Goal: Task Accomplishment & Management: Use online tool/utility

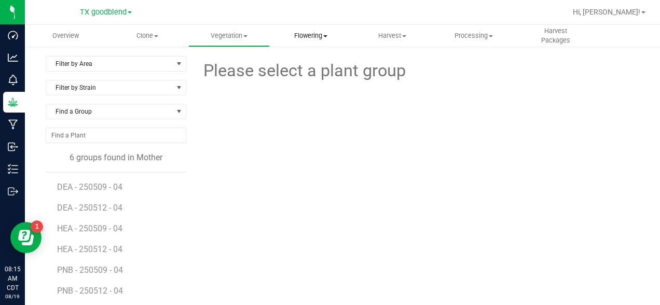
click at [313, 38] on span "Flowering" at bounding box center [310, 35] width 80 height 9
click at [310, 75] on span "Flowering groups" at bounding box center [313, 75] width 86 height 9
click at [387, 36] on span "Harvest" at bounding box center [392, 35] width 80 height 9
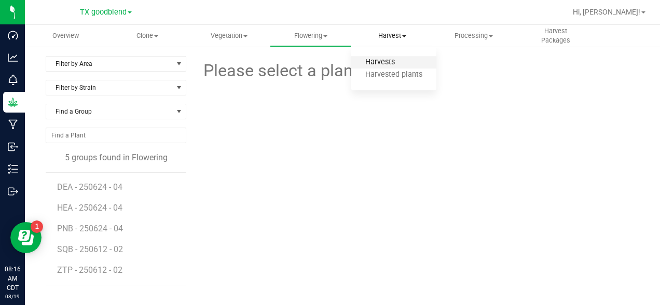
click at [377, 61] on span "Harvests" at bounding box center [380, 62] width 58 height 9
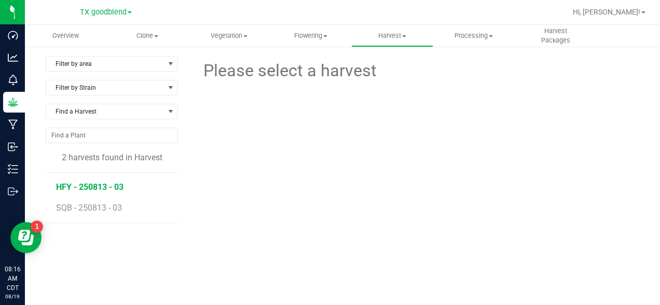
click at [95, 190] on span "HFY - 250813 - 03" at bounding box center [89, 187] width 67 height 10
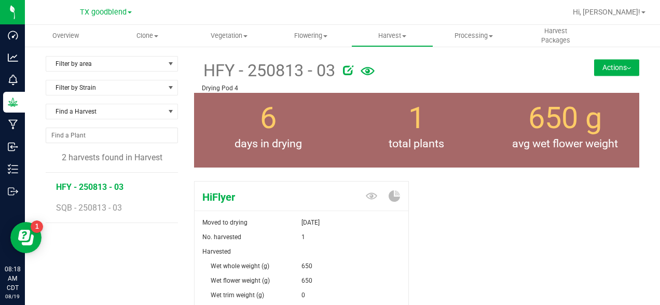
click at [620, 65] on button "Actions" at bounding box center [616, 67] width 45 height 17
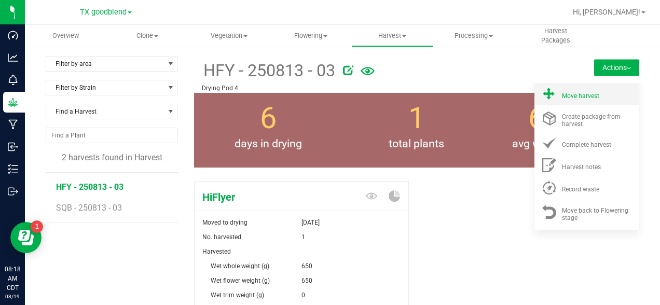
click at [592, 93] on span "Move harvest" at bounding box center [580, 95] width 37 height 7
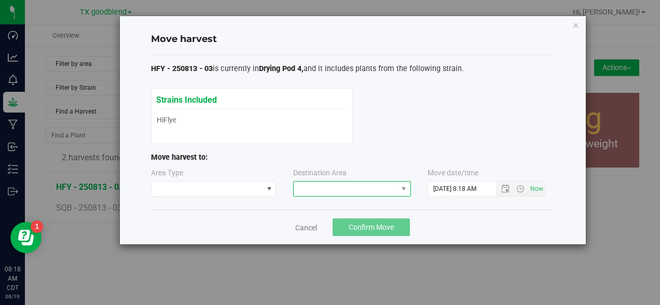
click at [334, 188] on span at bounding box center [346, 189] width 104 height 15
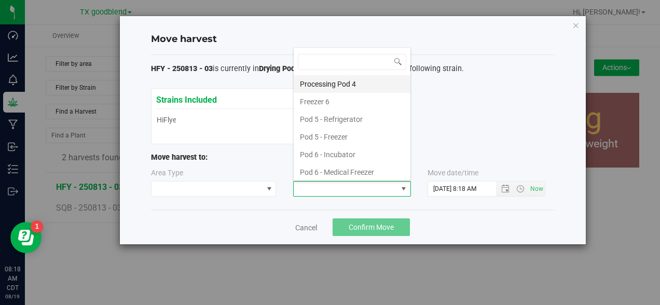
click at [336, 84] on li "Processing Pod 4" at bounding box center [352, 84] width 117 height 18
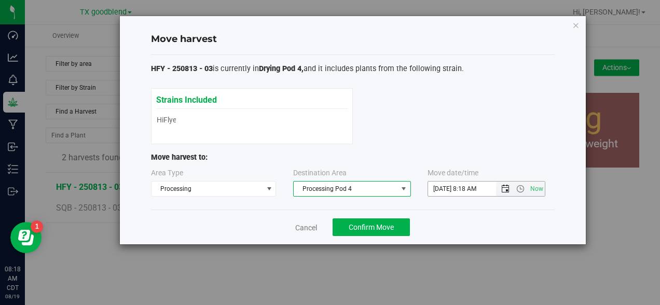
click at [503, 190] on span "Open the date view" at bounding box center [505, 189] width 8 height 8
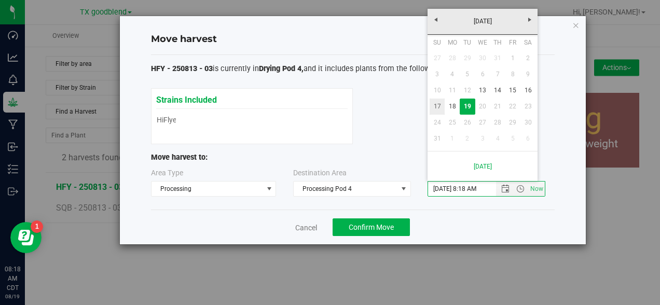
click at [436, 103] on link "17" at bounding box center [437, 107] width 15 height 16
type input "[DATE] 8:18 AM"
click at [353, 226] on span "Confirm Move" at bounding box center [371, 227] width 45 height 8
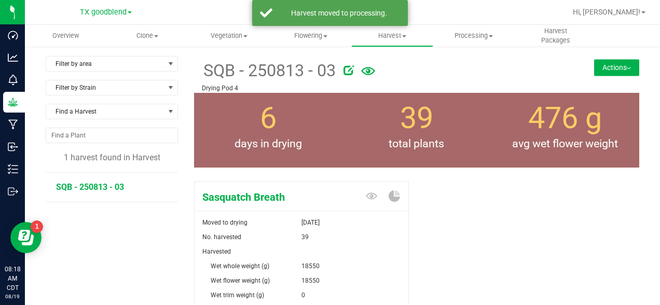
click at [614, 72] on button "Actions" at bounding box center [616, 67] width 45 height 17
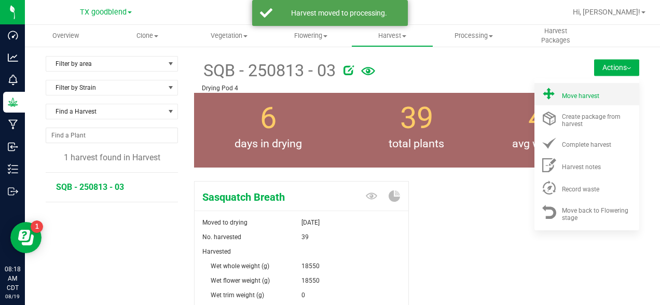
click at [583, 98] on span "Move harvest" at bounding box center [580, 95] width 37 height 7
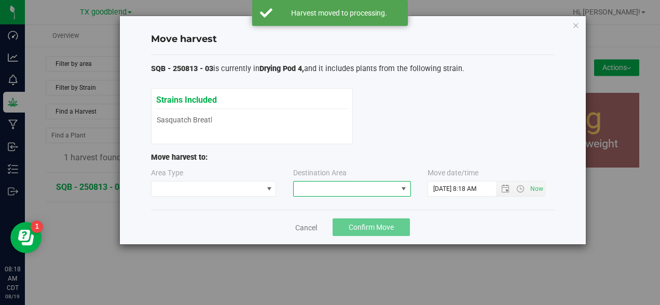
click at [339, 188] on span at bounding box center [346, 189] width 104 height 15
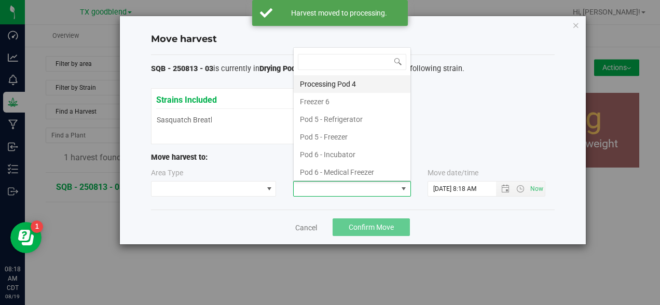
scroll to position [16, 118]
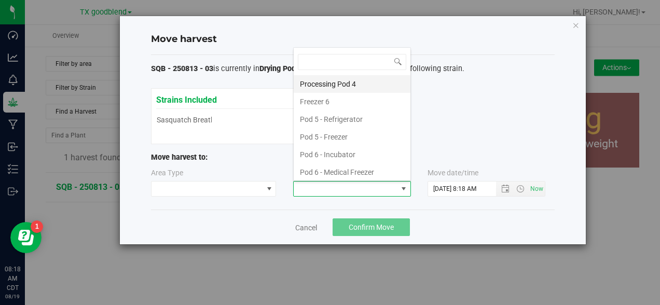
click at [336, 83] on li "Processing Pod 4" at bounding box center [352, 84] width 117 height 18
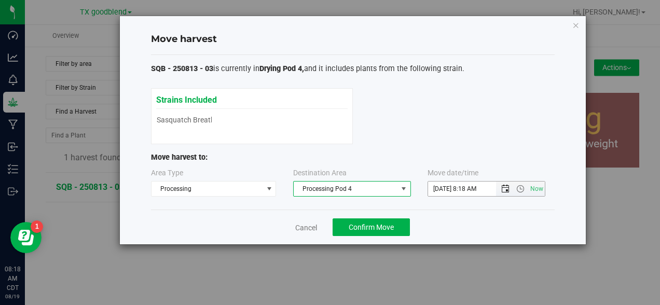
click at [506, 189] on span "Open the date view" at bounding box center [505, 189] width 8 height 8
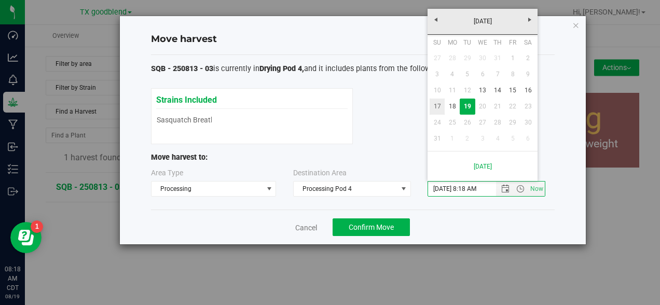
click at [440, 101] on link "17" at bounding box center [437, 107] width 15 height 16
type input "[DATE] 8:18 AM"
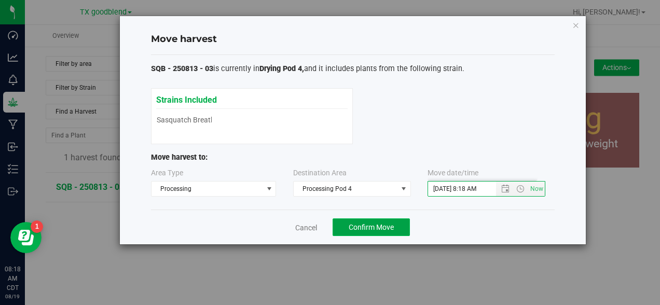
click at [365, 228] on span "Confirm Move" at bounding box center [371, 227] width 45 height 8
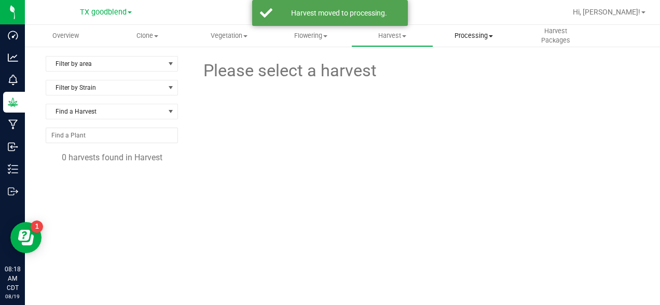
click at [479, 37] on span "Processing" at bounding box center [474, 35] width 80 height 9
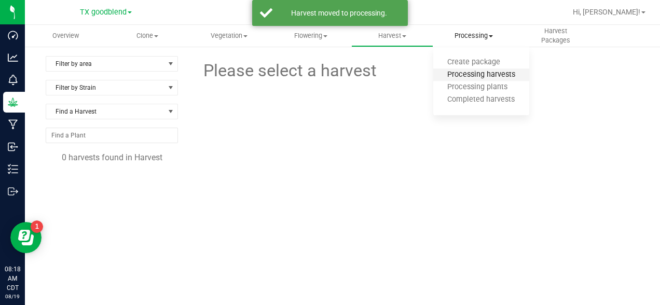
click at [470, 74] on span "Processing harvests" at bounding box center [481, 75] width 96 height 9
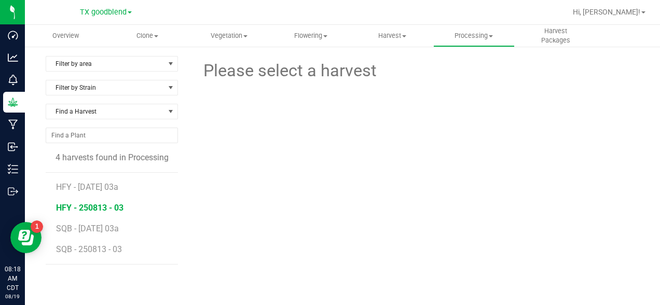
click at [88, 208] on span "HFY - 250813 - 03" at bounding box center [89, 208] width 67 height 10
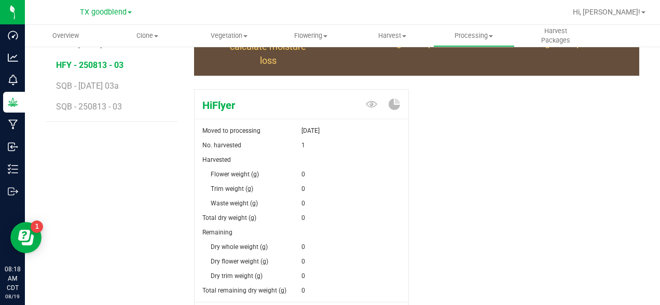
scroll to position [228, 0]
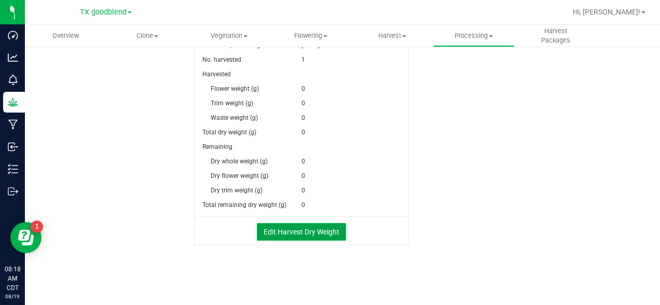
click at [303, 235] on button "Edit Harvest Dry Weight" at bounding box center [301, 232] width 89 height 18
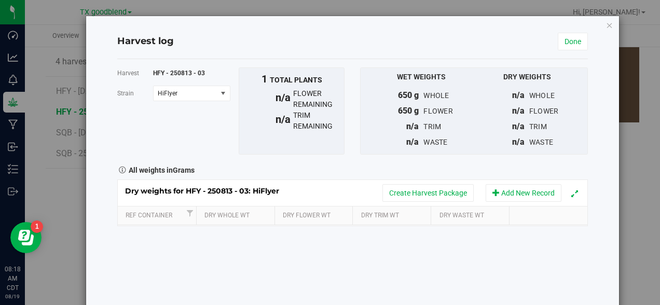
scroll to position [228, 0]
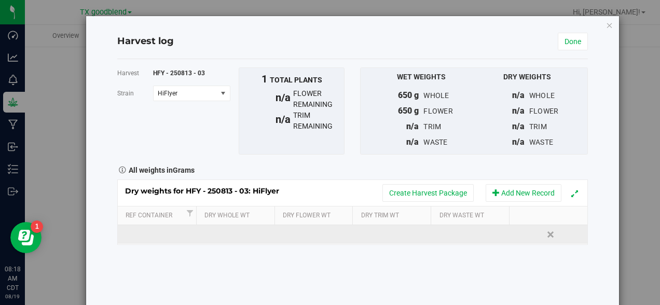
click at [232, 236] on td at bounding box center [235, 234] width 78 height 19
type input "0"
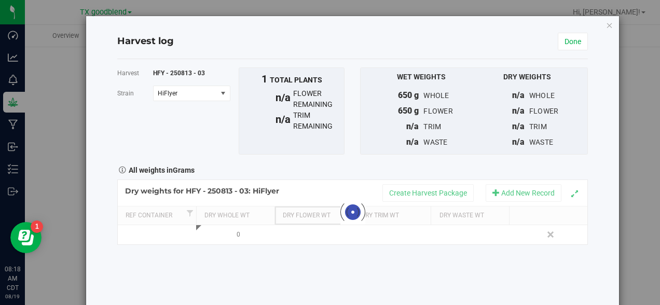
click at [302, 224] on div "Loading... Dry weights for HFY - 250813 - 03: HiFlyer Create Harvest Package Ad…" at bounding box center [352, 212] width 471 height 65
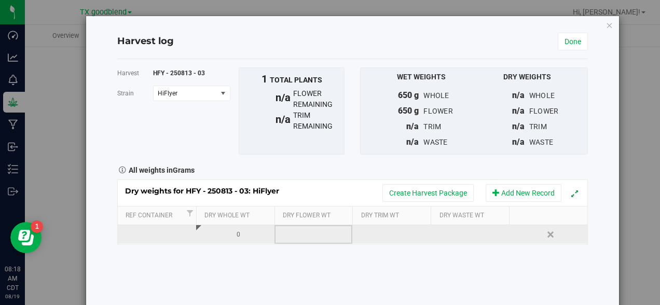
click at [305, 240] on td at bounding box center [314, 234] width 78 height 19
type input "0"
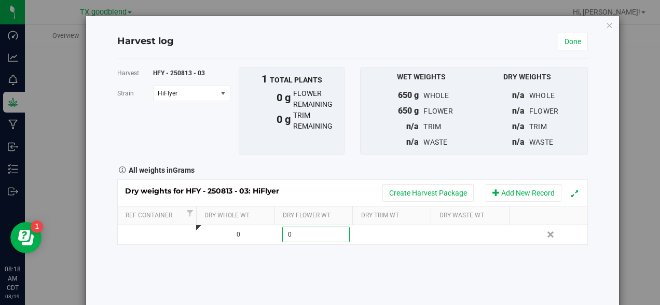
click at [361, 276] on div "Harvest HFY - 250813 - 03 [GEOGRAPHIC_DATA] HiFlyer Select strain HiFlyer To bu…" at bounding box center [352, 185] width 471 height 253
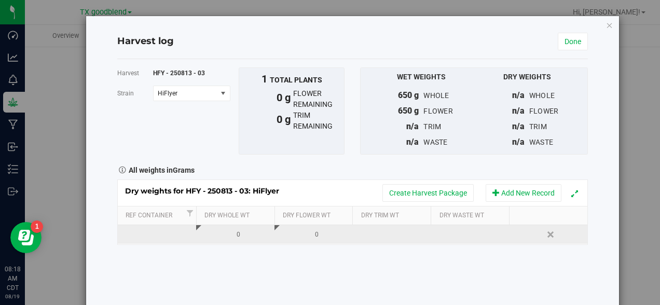
click at [458, 236] on td at bounding box center [470, 234] width 78 height 19
type input "650"
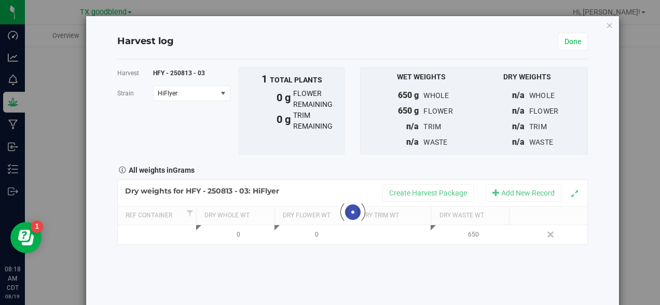
click at [449, 269] on div "Harvest HFY - 250813 - 03 [GEOGRAPHIC_DATA] HiFlyer Select strain HiFlyer To bu…" at bounding box center [352, 185] width 471 height 253
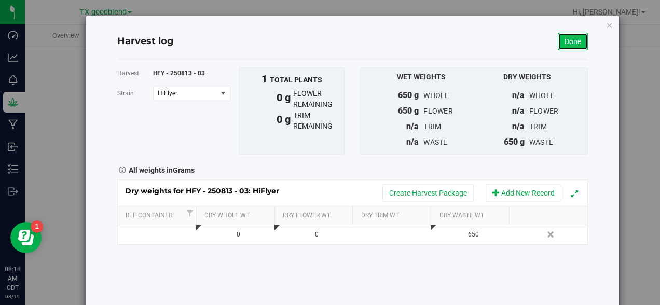
click at [572, 37] on link "Done" at bounding box center [573, 42] width 30 height 18
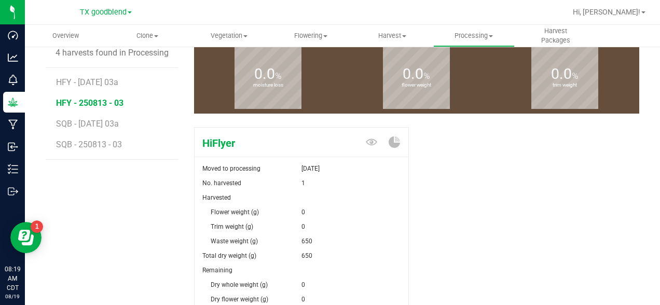
scroll to position [104, 0]
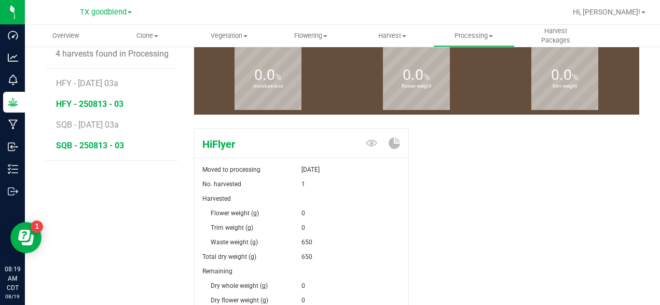
click at [91, 143] on span "SQB - 250813 - 03" at bounding box center [90, 146] width 68 height 10
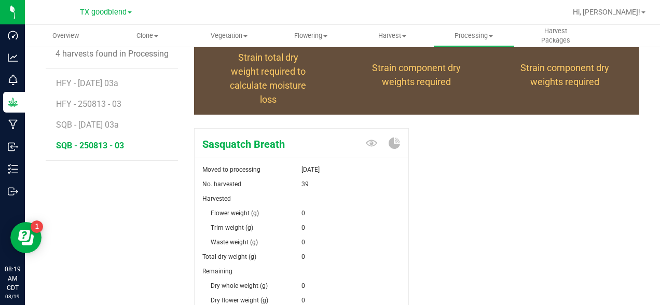
scroll to position [228, 0]
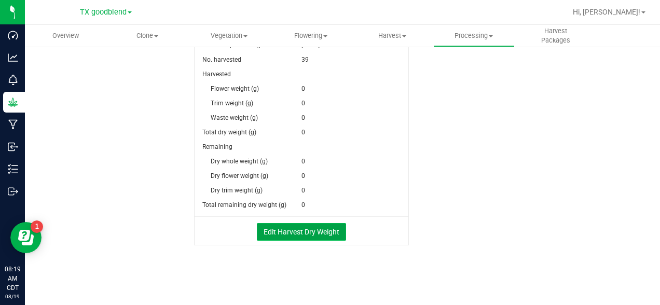
click at [310, 228] on button "Edit Harvest Dry Weight" at bounding box center [301, 232] width 89 height 18
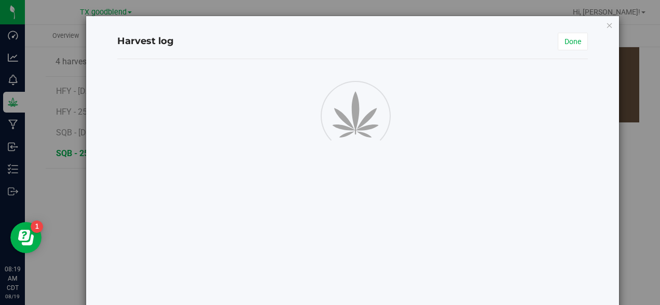
scroll to position [228, 0]
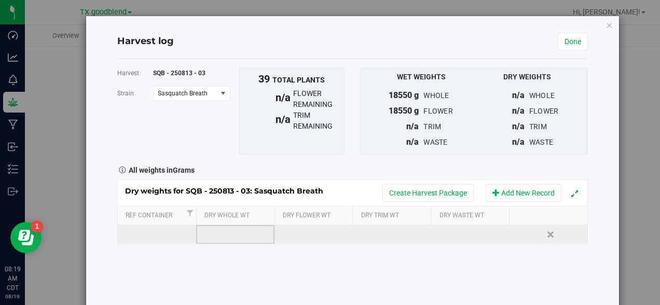
click at [232, 239] on td at bounding box center [235, 234] width 78 height 19
type input "2600"
click at [302, 234] on div "Dry weights for SQB - 250813 - 03: Sasquatch Breath Create Harvest Package Add …" at bounding box center [352, 212] width 471 height 65
click at [321, 235] on td at bounding box center [314, 234] width 78 height 19
type input "2600"
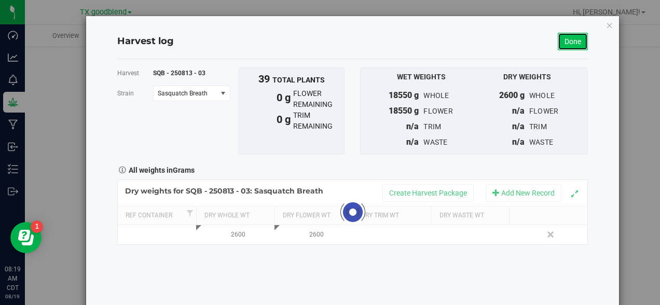
click at [570, 39] on link "Done" at bounding box center [573, 42] width 30 height 18
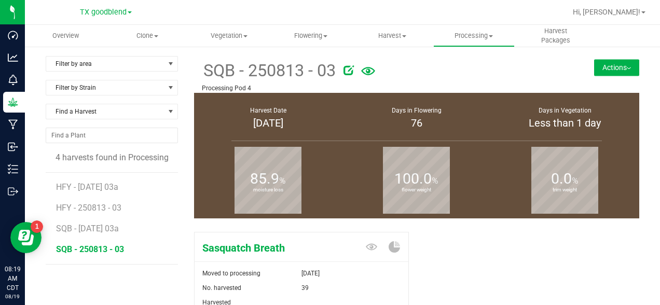
click at [626, 69] on button "Actions" at bounding box center [616, 67] width 45 height 17
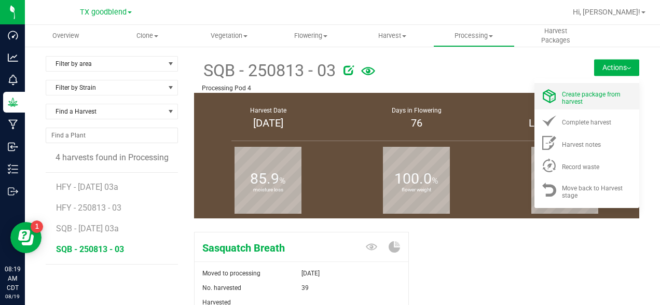
click at [565, 103] on span "Create package from harvest" at bounding box center [591, 98] width 59 height 15
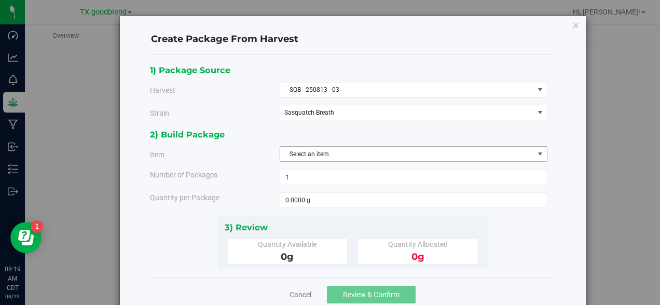
click at [314, 156] on span "Select an item" at bounding box center [407, 154] width 254 height 15
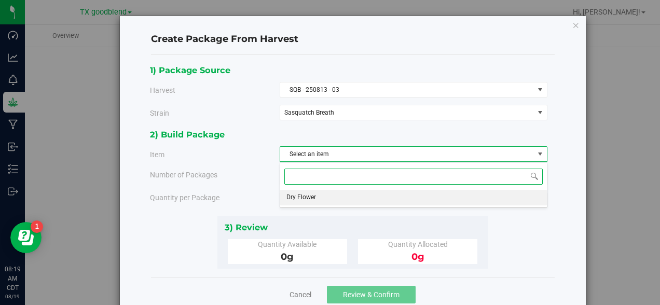
click at [293, 197] on span "Dry Flower" at bounding box center [301, 197] width 30 height 13
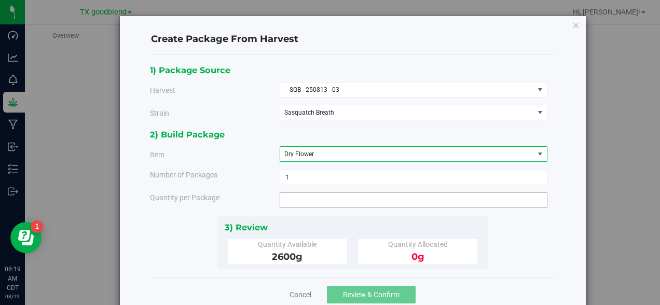
click at [310, 202] on span at bounding box center [414, 201] width 268 height 16
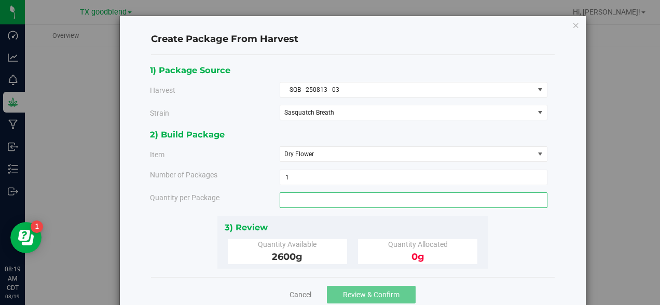
type input "1"
type input "1100"
type input "1100.0000 g"
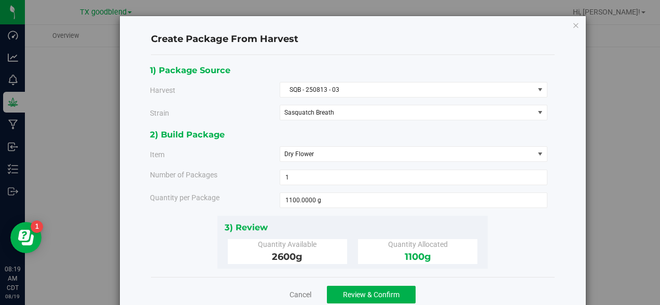
click at [519, 224] on div "1) Package Source Harvest SQB - 250813 - 03 Select HFY - [DATE] 03a HFY - 25081…" at bounding box center [352, 166] width 405 height 206
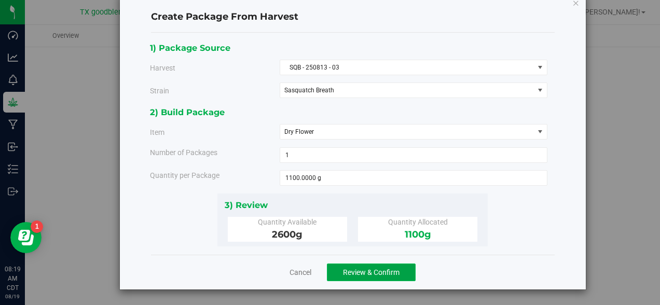
click at [388, 270] on span "Review & Confirm" at bounding box center [371, 272] width 57 height 8
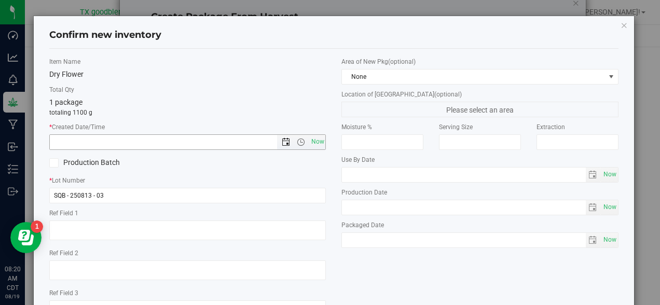
click at [290, 144] on span "Open the date view" at bounding box center [286, 142] width 8 height 8
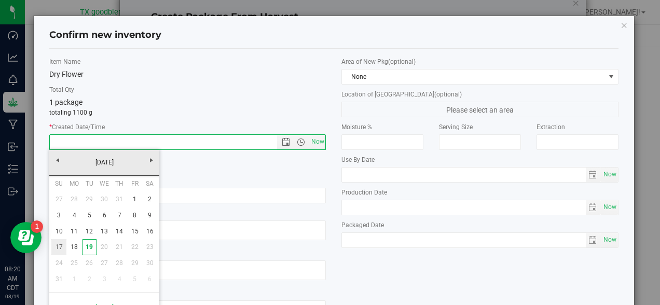
click at [60, 245] on link "17" at bounding box center [58, 247] width 15 height 16
type input "[DATE] 8:20 AM"
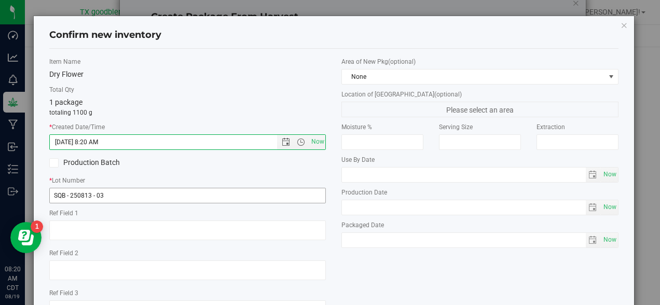
scroll to position [82, 0]
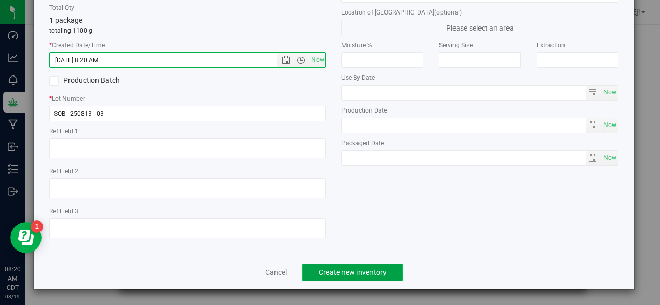
click at [336, 273] on span "Create new inventory" at bounding box center [353, 272] width 68 height 8
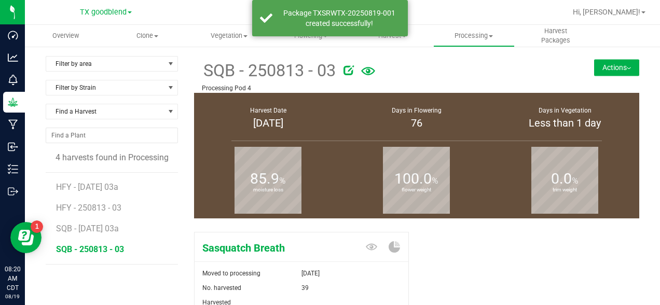
click at [612, 63] on button "Actions" at bounding box center [616, 67] width 45 height 17
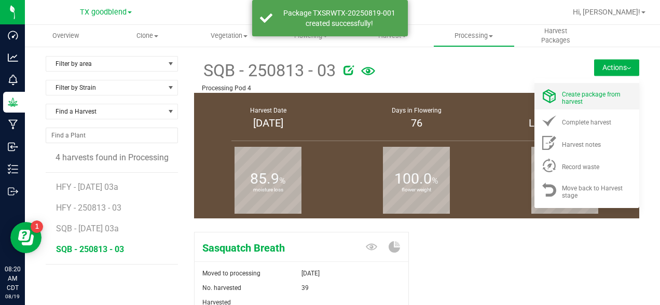
click at [582, 95] on span "Create package from harvest" at bounding box center [591, 98] width 59 height 15
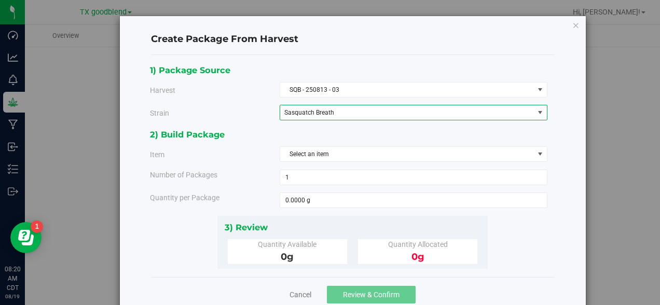
click at [330, 112] on span "Sasquatch Breath" at bounding box center [402, 112] width 236 height 7
click at [281, 135] on li "Sasquatch Breath" at bounding box center [413, 131] width 267 height 16
click at [312, 160] on span "Select an item" at bounding box center [407, 154] width 254 height 15
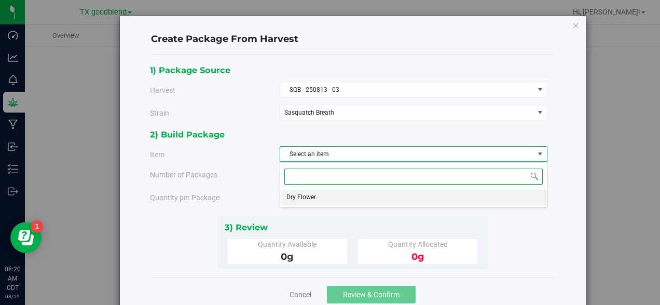
click at [301, 197] on span "Dry Flower" at bounding box center [301, 197] width 30 height 13
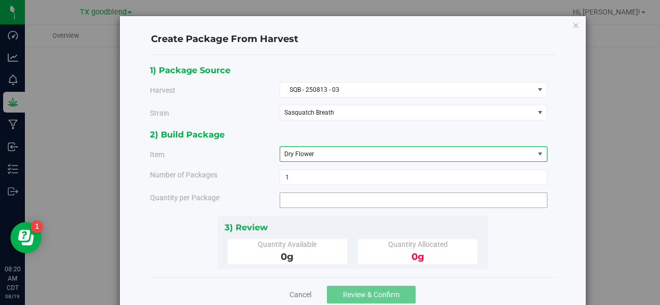
click at [304, 200] on span at bounding box center [414, 201] width 268 height 16
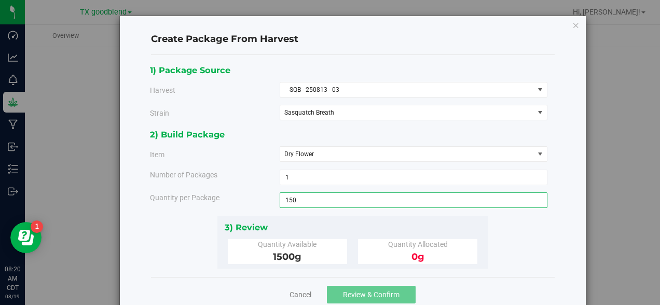
type input "1500"
type input "1500.0000 g"
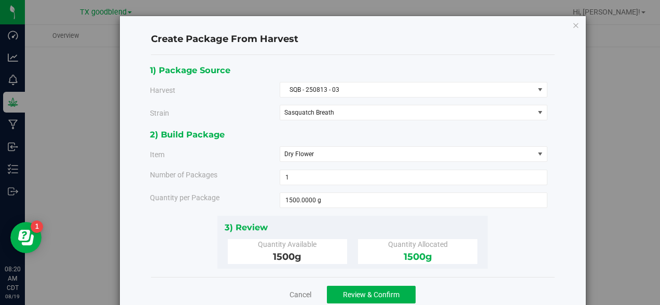
click at [569, 226] on div "Create Package From Harvest 1) Package Source Harvest SQB - 250813 - 03 Select …" at bounding box center [353, 164] width 466 height 296
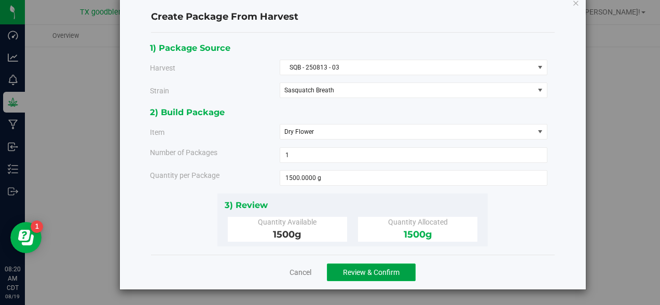
click at [390, 270] on span "Review & Confirm" at bounding box center [371, 272] width 57 height 8
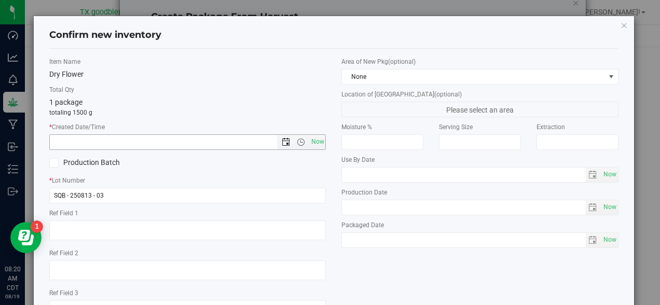
click at [283, 142] on span "Open the date view" at bounding box center [286, 142] width 8 height 8
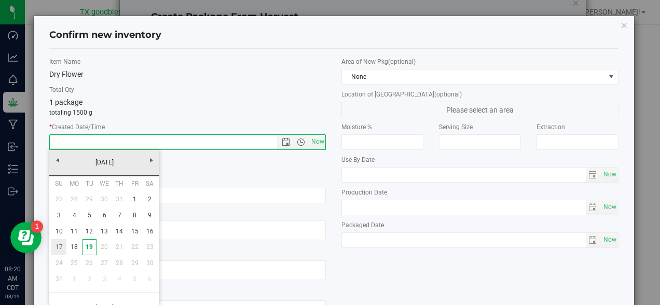
click at [59, 245] on link "17" at bounding box center [58, 247] width 15 height 16
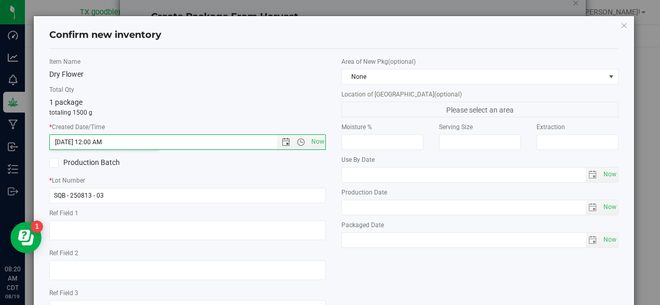
type input "[DATE] 8:20 AM"
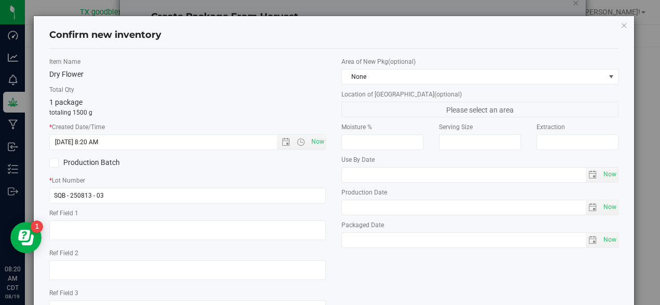
click at [324, 174] on div "Item Name Dry Flower Total Qty 1 package totaling 1500 g * Created Date/Time [D…" at bounding box center [188, 192] width 292 height 271
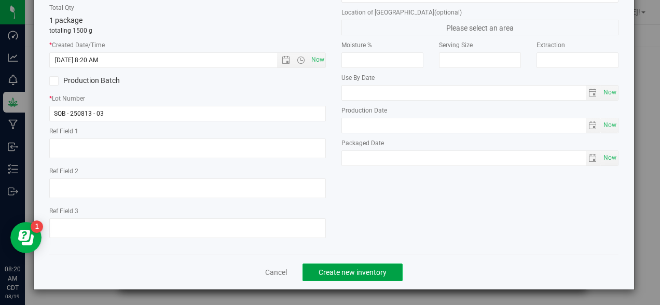
click at [374, 273] on span "Create new inventory" at bounding box center [353, 272] width 68 height 8
